Goal: Information Seeking & Learning: Learn about a topic

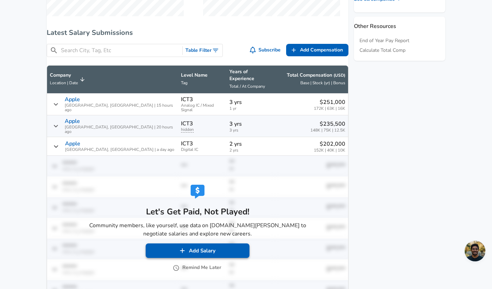
scroll to position [396, 0]
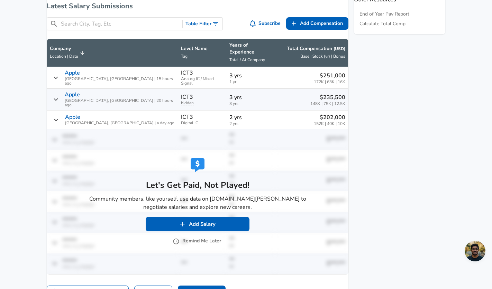
click at [186, 237] on button "Remind Me Later" at bounding box center [197, 241] width 47 height 9
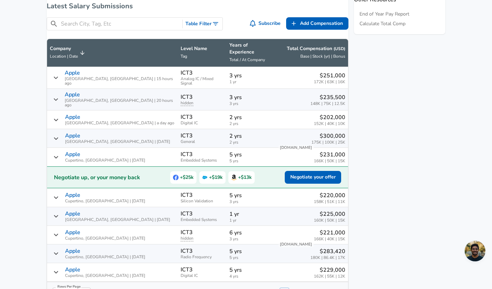
click at [180, 48] on p "Level Name" at bounding box center [201, 48] width 43 height 7
click at [180, 58] on span "Tag" at bounding box center [183, 57] width 7 height 6
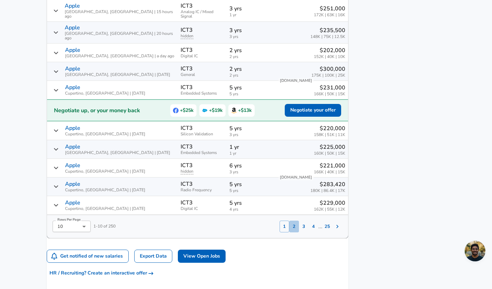
click at [289, 221] on button "2" at bounding box center [294, 227] width 10 height 12
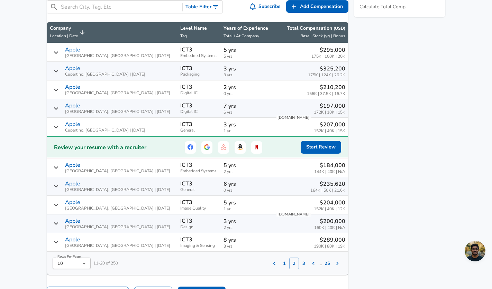
scroll to position [401, 0]
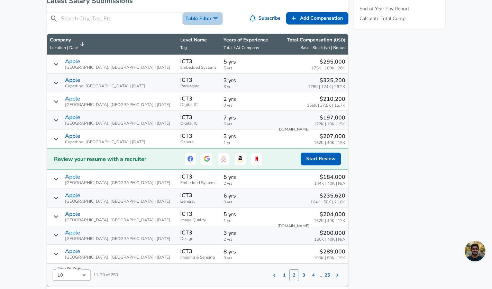
click at [194, 25] on button "Table Filter" at bounding box center [203, 18] width 40 height 13
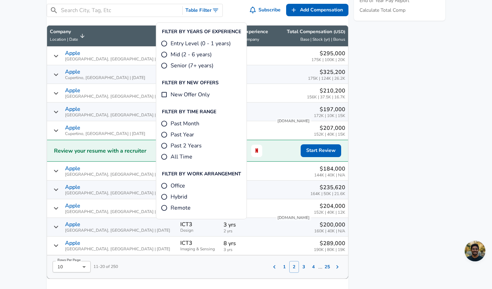
scroll to position [411, 0]
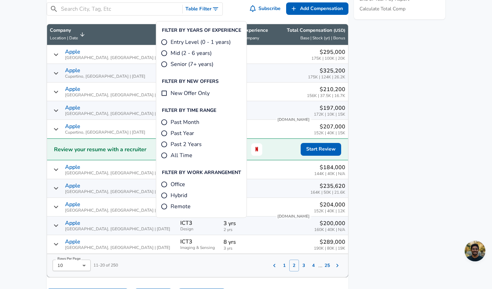
click at [442, 179] on aside "Featured Jobs Hardware Performance Test Engineer, Engineering Labs, ... Google …" at bounding box center [396, 39] width 97 height 712
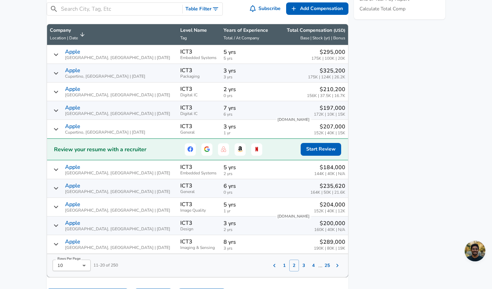
click at [299, 269] on button "3" at bounding box center [304, 266] width 10 height 12
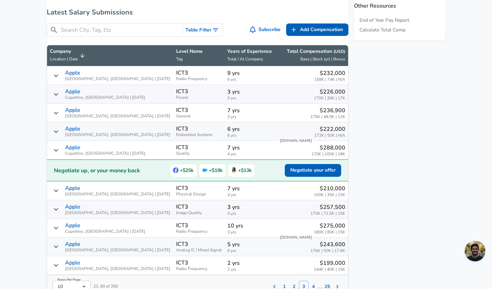
scroll to position [360, 0]
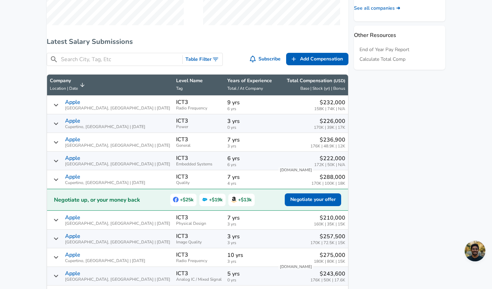
click at [157, 64] on input "Search City, Tag, Etc" at bounding box center [120, 59] width 119 height 9
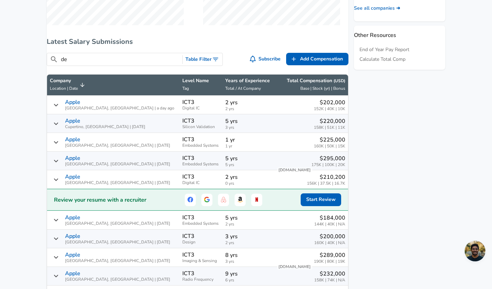
type input "d"
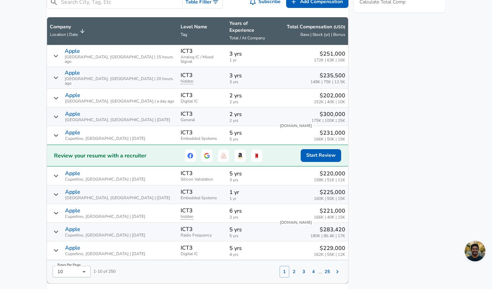
scroll to position [461, 0]
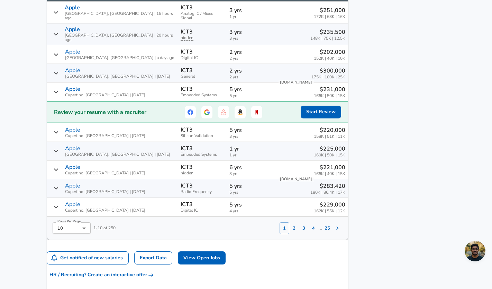
click at [289, 225] on button "2" at bounding box center [294, 229] width 10 height 12
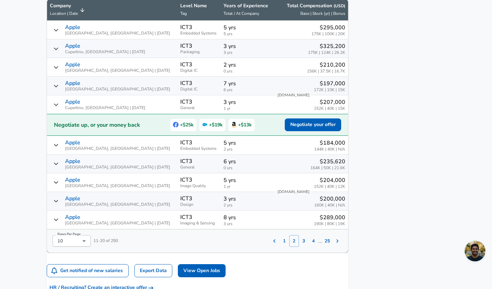
scroll to position [435, 0]
click at [299, 246] on button "3" at bounding box center [304, 242] width 10 height 12
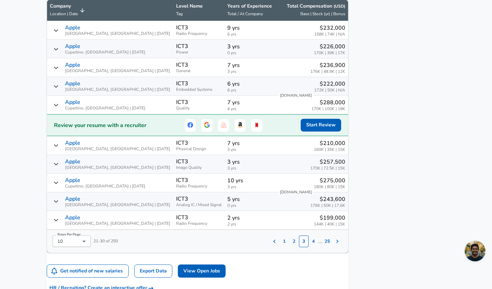
click at [299, 246] on button "3" at bounding box center [304, 242] width 10 height 12
click at [308, 246] on button "4" at bounding box center [313, 242] width 10 height 12
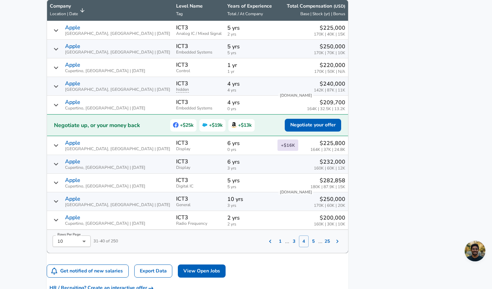
click at [308, 247] on button "5" at bounding box center [313, 242] width 10 height 12
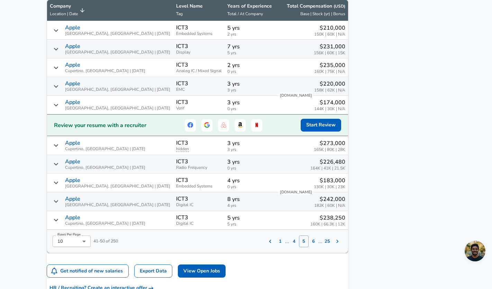
click at [322, 247] on button "25" at bounding box center [327, 242] width 10 height 12
click at [320, 247] on button "24" at bounding box center [325, 242] width 10 height 12
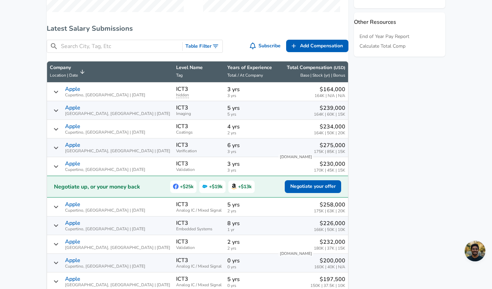
scroll to position [310, 0]
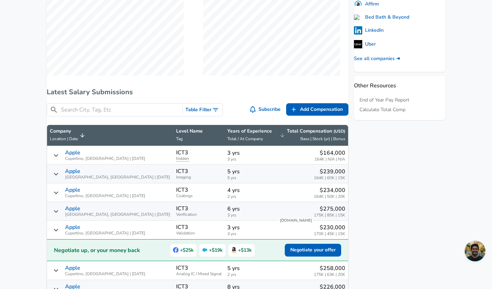
click at [318, 141] on div "Total Compensation ( USD ) Base | Stock (yr) | Bonus" at bounding box center [316, 135] width 58 height 15
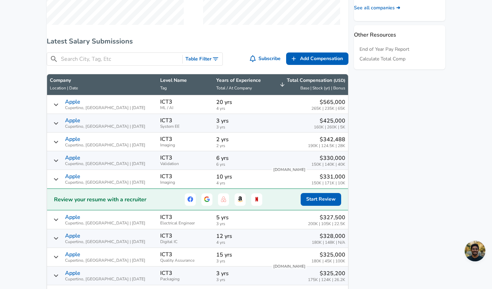
scroll to position [374, 0]
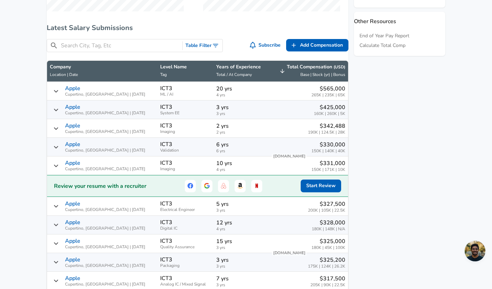
click at [100, 50] on input "Search City, Tag, Etc" at bounding box center [120, 45] width 119 height 9
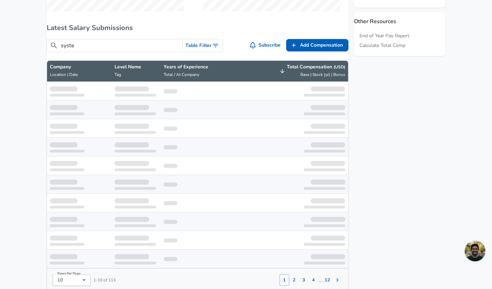
type input "system"
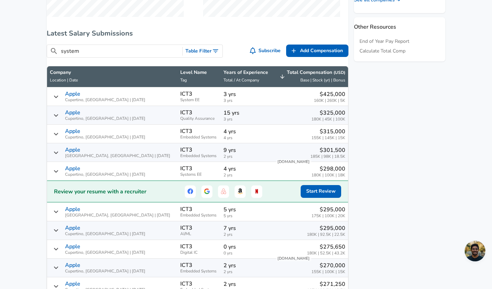
scroll to position [360, 0]
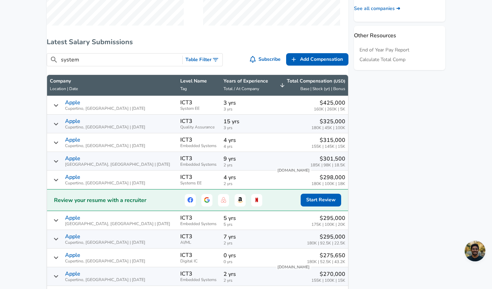
drag, startPoint x: 156, startPoint y: 66, endPoint x: 58, endPoint y: 60, distance: 98.0
click at [58, 60] on div "​ system Table Filter" at bounding box center [135, 59] width 176 height 13
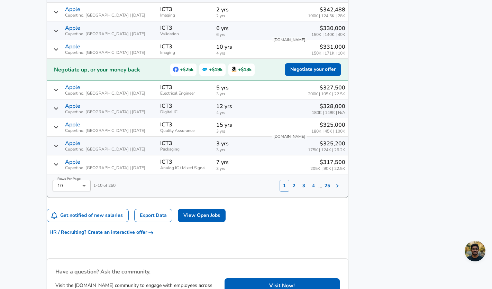
scroll to position [585, 0]
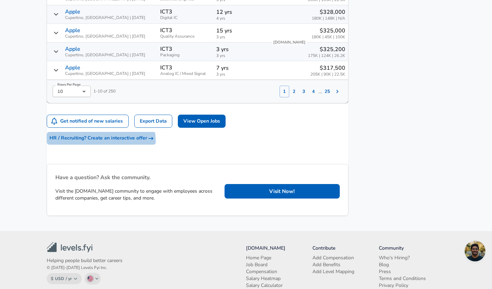
click at [109, 143] on span "HR / Recruiting? Create an interactive offer" at bounding box center [101, 138] width 104 height 9
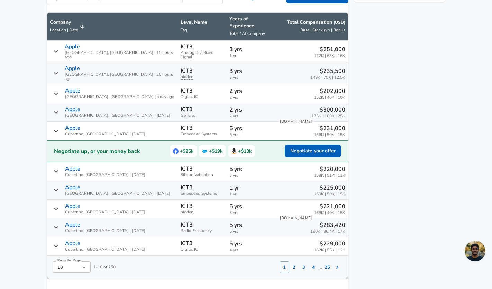
scroll to position [464, 0]
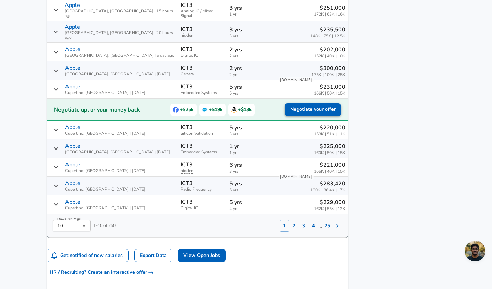
click at [315, 105] on span "Negotiate your offer" at bounding box center [312, 109] width 45 height 9
